Goal: Task Accomplishment & Management: Manage account settings

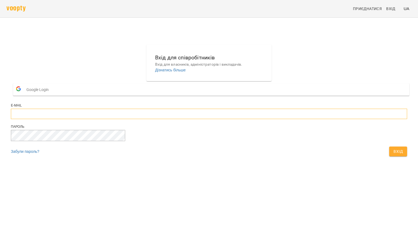
type input "**********"
click at [389, 156] on button "Вхід" at bounding box center [398, 151] width 18 height 10
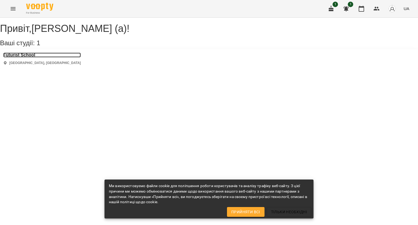
click at [28, 57] on h3 "Futurist School" at bounding box center [42, 55] width 78 height 5
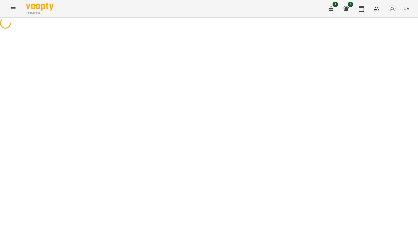
click at [336, 11] on button "button" at bounding box center [331, 8] width 13 height 13
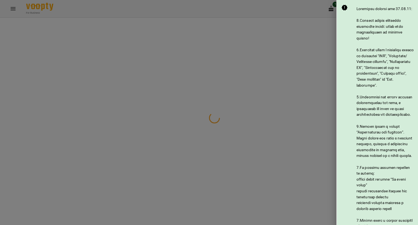
click at [307, 38] on div at bounding box center [209, 112] width 418 height 225
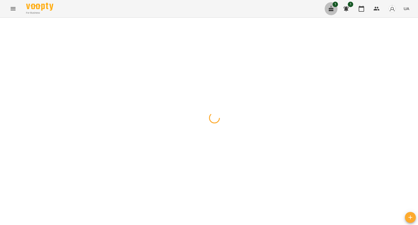
click at [328, 12] on button "button" at bounding box center [331, 8] width 13 height 13
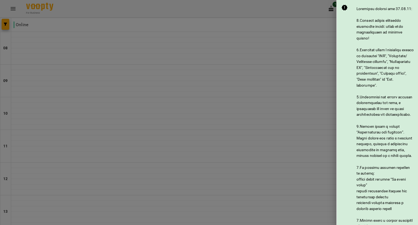
click at [328, 12] on div at bounding box center [209, 112] width 418 height 225
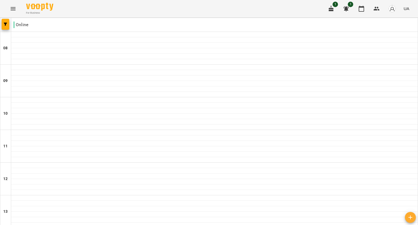
click at [349, 11] on icon "button" at bounding box center [346, 8] width 7 height 7
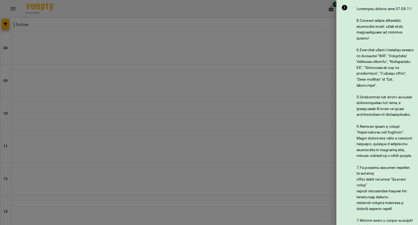
click at [335, 18] on div at bounding box center [209, 112] width 418 height 225
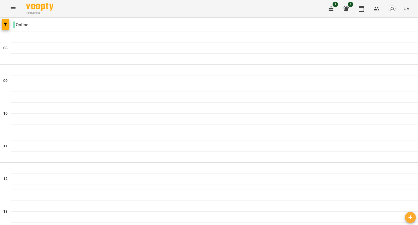
click at [332, 10] on icon "button" at bounding box center [331, 8] width 5 height 6
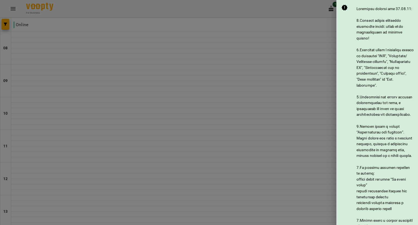
click at [312, 29] on div at bounding box center [209, 112] width 418 height 225
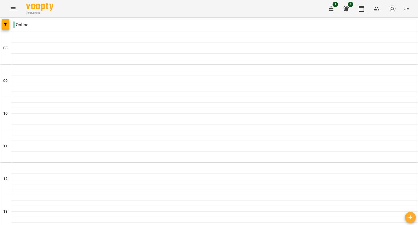
click at [329, 11] on icon "button" at bounding box center [331, 8] width 7 height 7
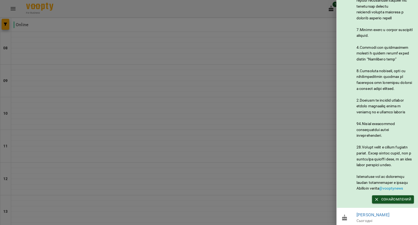
scroll to position [241, 0]
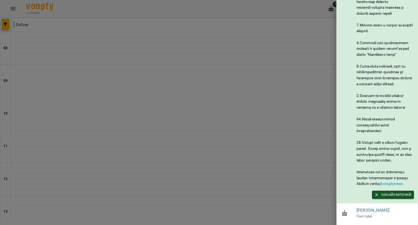
click at [268, 130] on div at bounding box center [209, 112] width 418 height 225
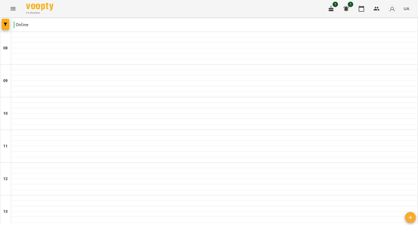
scroll to position [245, 0]
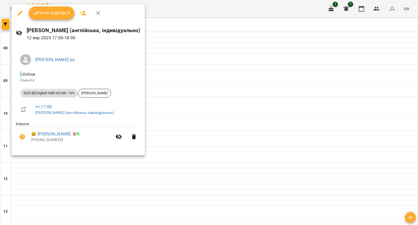
click at [53, 12] on span "Урок відбувся" at bounding box center [51, 13] width 37 height 7
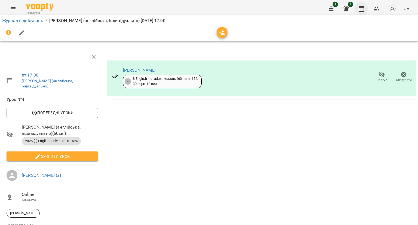
click at [363, 10] on icon "button" at bounding box center [361, 8] width 7 height 7
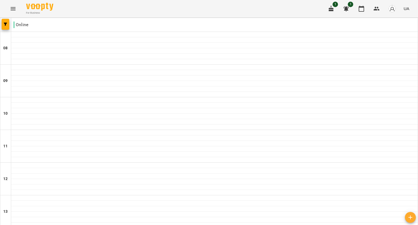
scroll to position [272, 0]
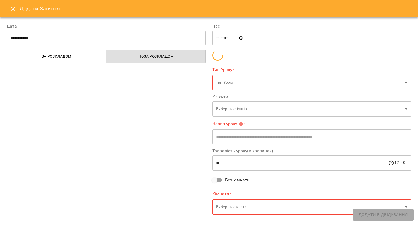
click at [139, 97] on div "**********" at bounding box center [106, 119] width 206 height 206
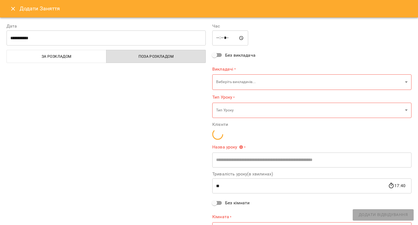
click at [14, 12] on button "Close" at bounding box center [13, 8] width 13 height 13
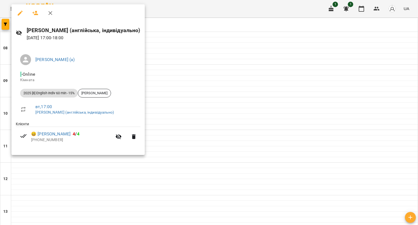
click at [214, 64] on div at bounding box center [209, 112] width 418 height 225
